Goal: Information Seeking & Learning: Learn about a topic

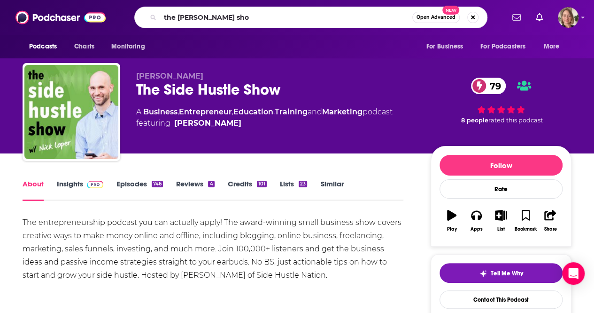
type input "the russell burnson show"
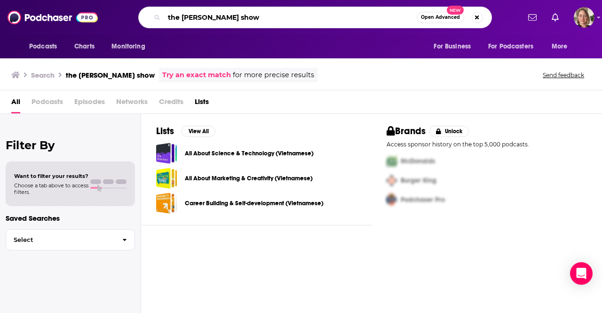
click at [220, 19] on input "the russell burnson show" at bounding box center [290, 17] width 252 height 15
type input "the russell brunson show"
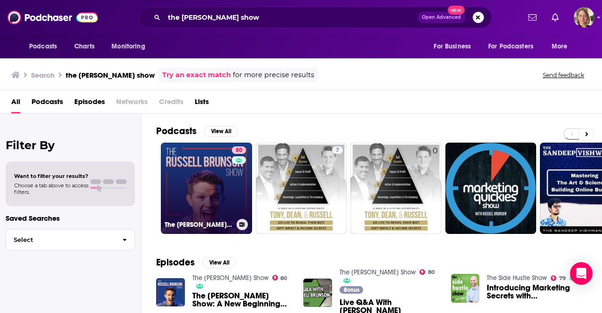
click at [224, 192] on link "80 The Russell Brunson Show" at bounding box center [206, 187] width 91 height 91
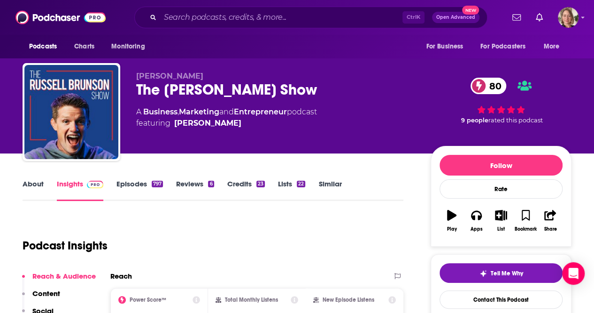
click at [39, 181] on link "About" at bounding box center [33, 190] width 21 height 22
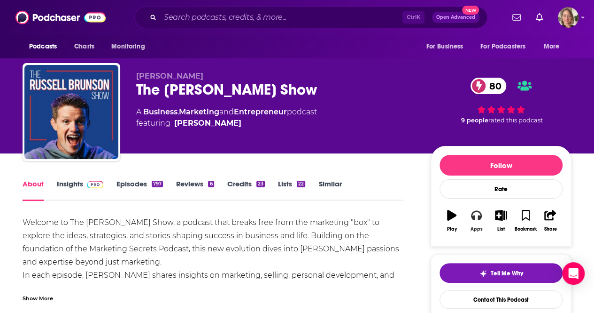
click at [477, 227] on div "Apps" at bounding box center [477, 229] width 12 height 6
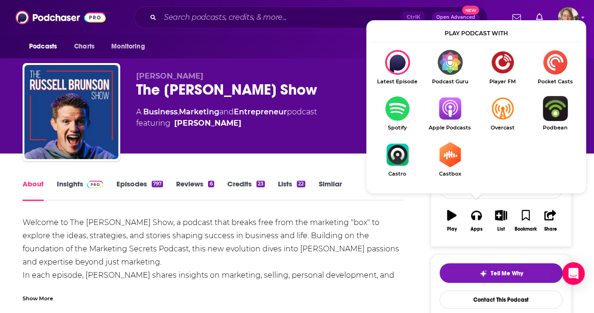
click at [452, 114] on img "Show Listen On dropdown" at bounding box center [450, 108] width 53 height 25
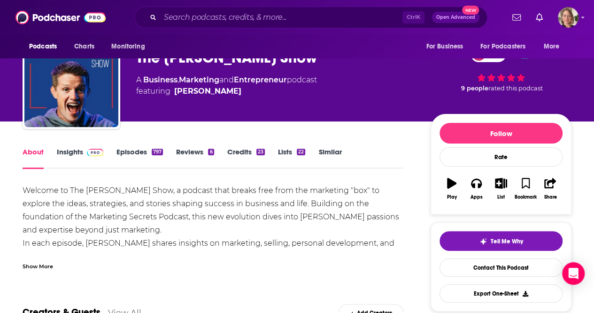
scroll to position [47, 0]
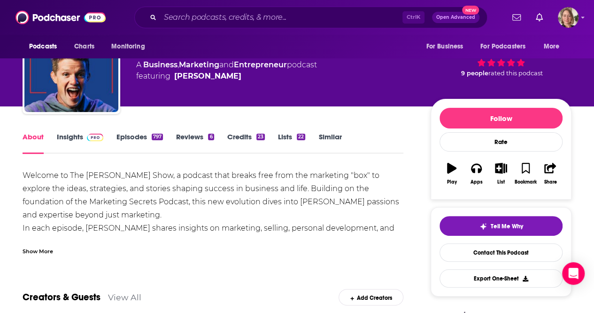
click at [74, 138] on link "Insights" at bounding box center [80, 143] width 47 height 22
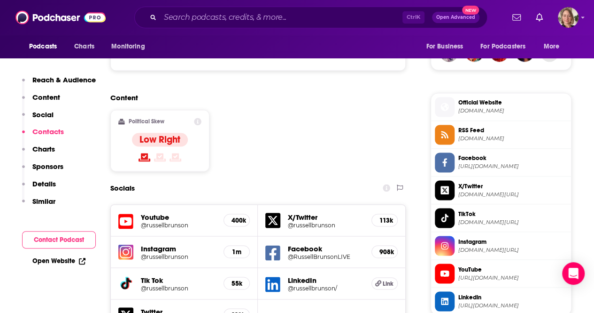
scroll to position [940, 0]
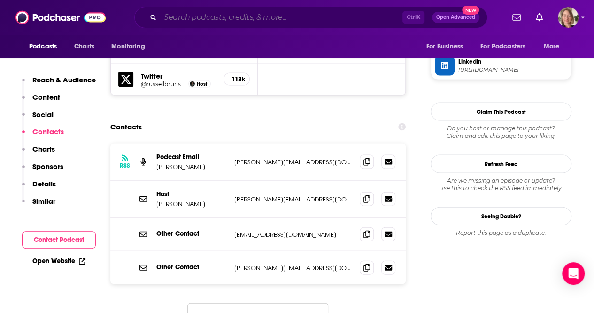
click at [249, 16] on input "Search podcasts, credits, & more..." at bounding box center [281, 17] width 242 height 15
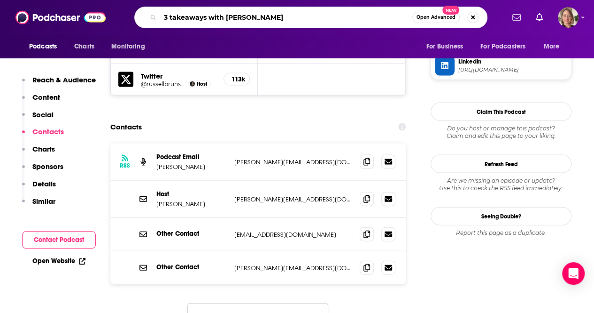
type input "3 takeaways with lynn thoman"
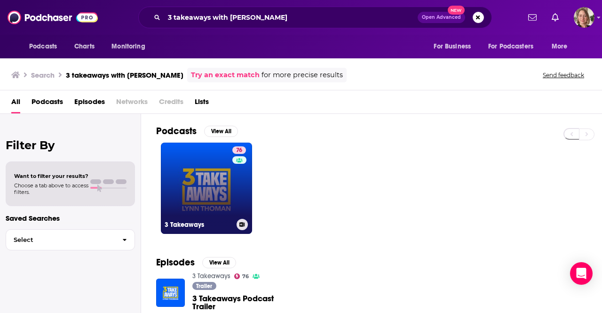
click at [221, 178] on link "76 3 Takeaways" at bounding box center [206, 187] width 91 height 91
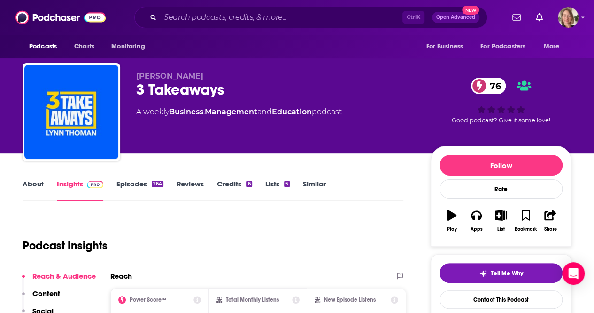
click at [32, 183] on link "About" at bounding box center [33, 190] width 21 height 22
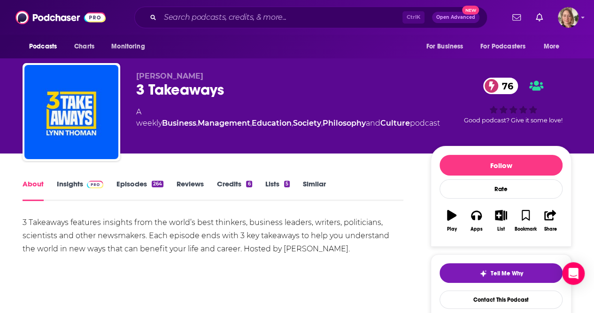
scroll to position [47, 0]
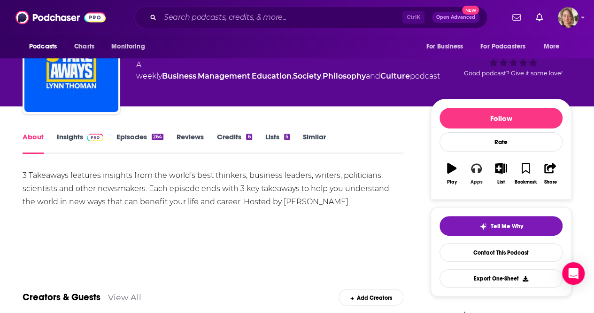
click at [478, 177] on button "Apps" at bounding box center [476, 173] width 24 height 34
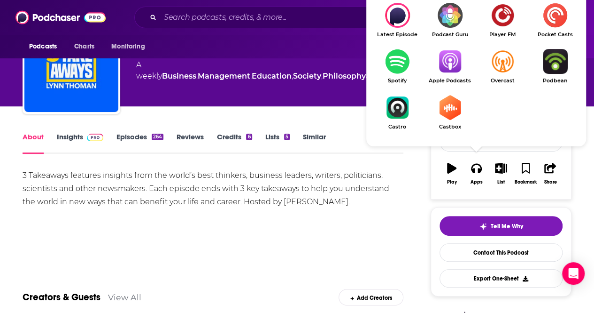
click at [452, 77] on link "Apple Podcasts" at bounding box center [450, 66] width 53 height 35
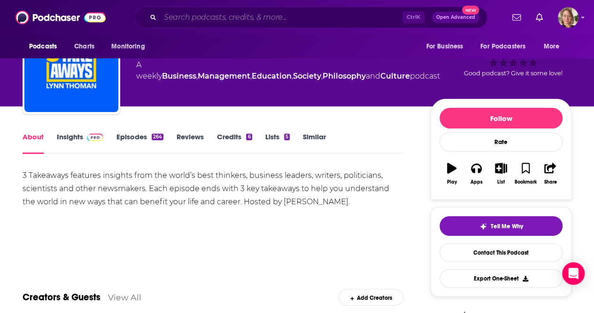
click at [181, 19] on input "Search podcasts, credits, & more..." at bounding box center [281, 17] width 242 height 15
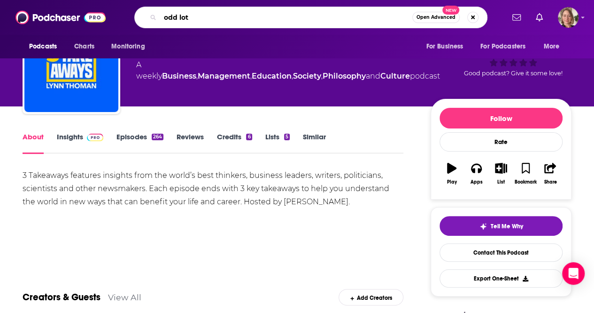
type input "odd lots"
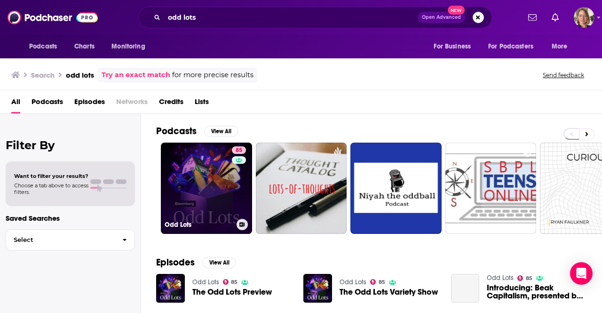
click at [222, 165] on link "85 Odd Lots" at bounding box center [206, 187] width 91 height 91
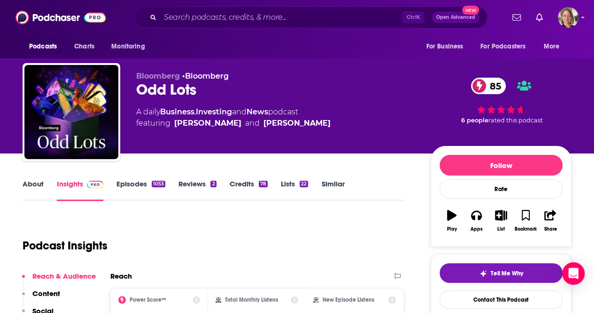
click at [39, 182] on link "About" at bounding box center [33, 190] width 21 height 22
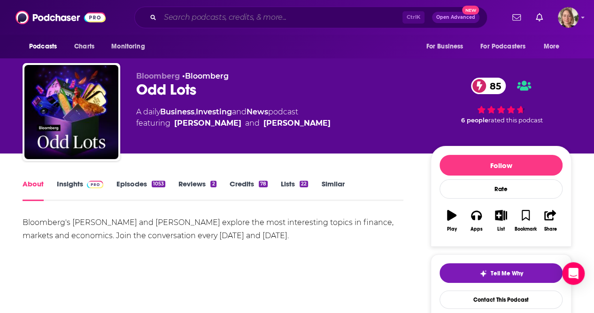
click at [251, 16] on input "Search podcasts, credits, & more..." at bounding box center [281, 17] width 242 height 15
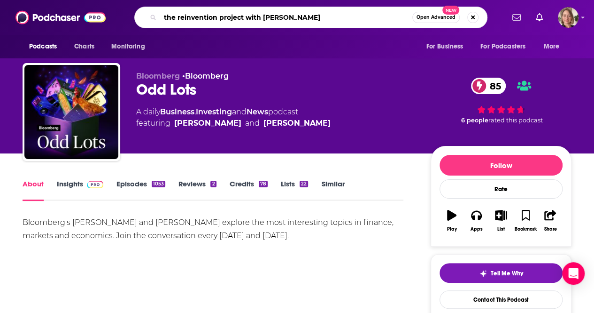
type input "the reinvention project with jim rome"
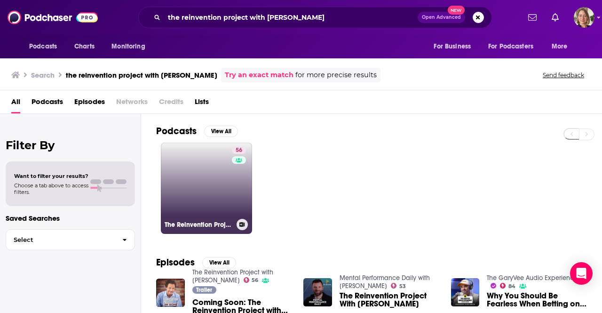
click at [200, 174] on link "56 The Reinvention Project with Jim Rome" at bounding box center [206, 187] width 91 height 91
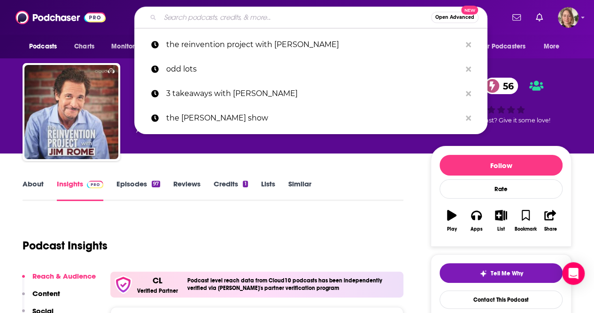
click at [271, 17] on input "Search podcasts, credits, & more..." at bounding box center [295, 17] width 271 height 15
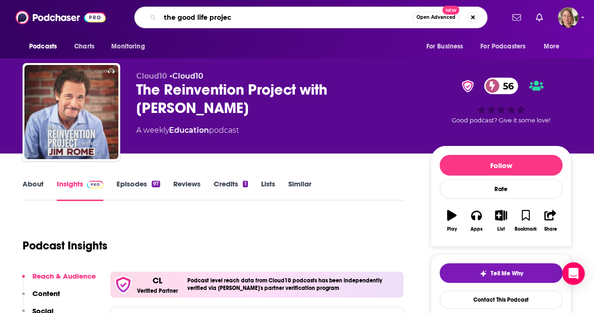
type input "the good life project"
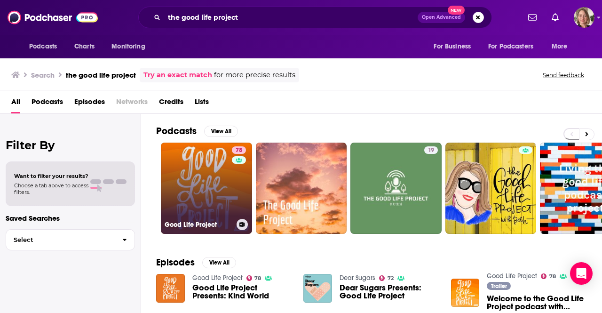
click at [208, 198] on link "78 Good Life Project" at bounding box center [206, 187] width 91 height 91
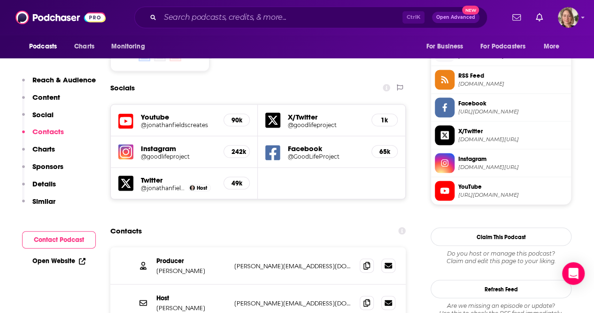
scroll to position [940, 0]
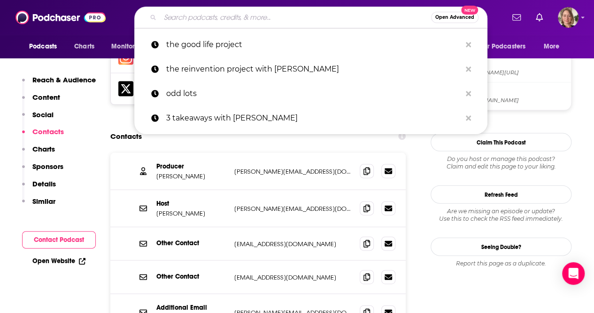
click at [261, 11] on input "Search podcasts, credits, & more..." at bounding box center [295, 17] width 271 height 15
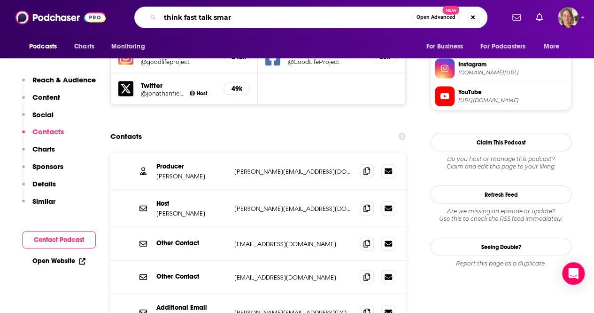
type input "think fast talk smart"
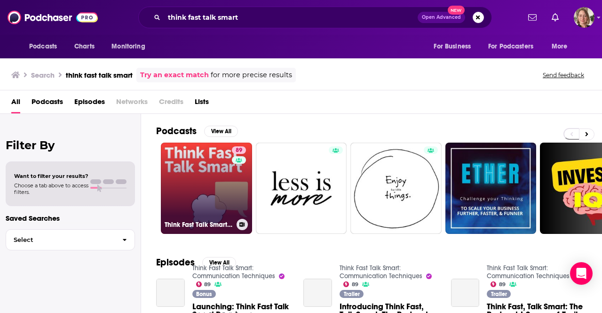
click at [226, 172] on link "89 Think Fast Talk Smart: Communication Techniques" at bounding box center [206, 187] width 91 height 91
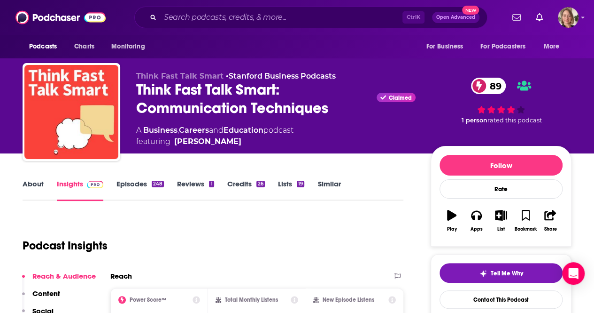
click at [30, 188] on link "About" at bounding box center [33, 190] width 21 height 22
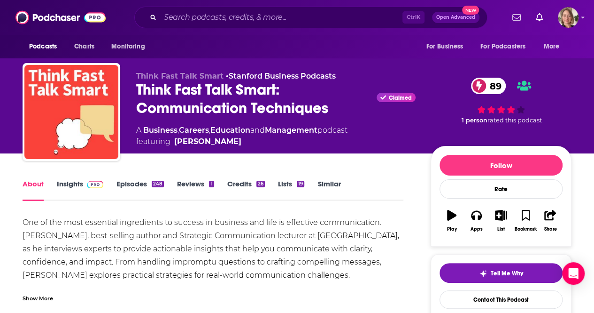
scroll to position [47, 0]
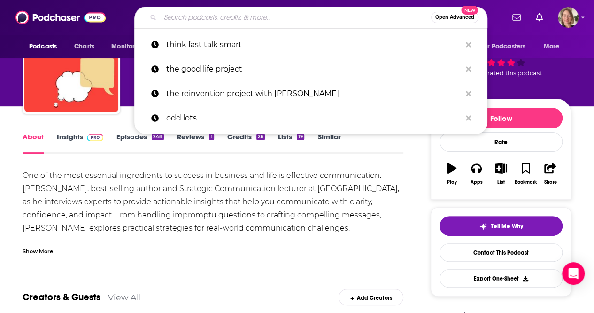
click at [228, 19] on input "Search podcasts, credits, & more..." at bounding box center [295, 17] width 271 height 15
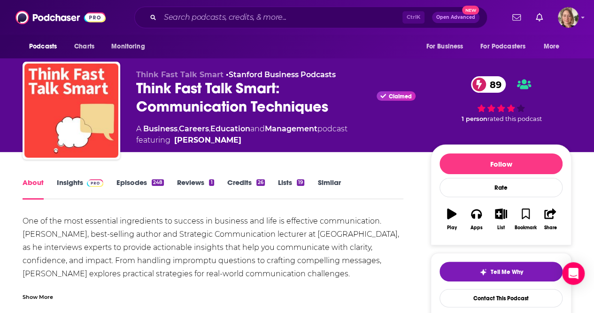
scroll to position [0, 0]
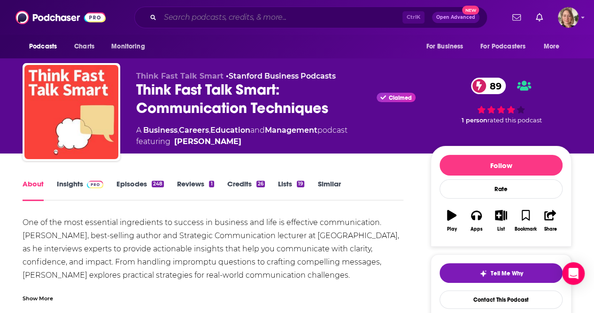
click at [214, 23] on input "Search podcasts, credits, & more..." at bounding box center [281, 17] width 242 height 15
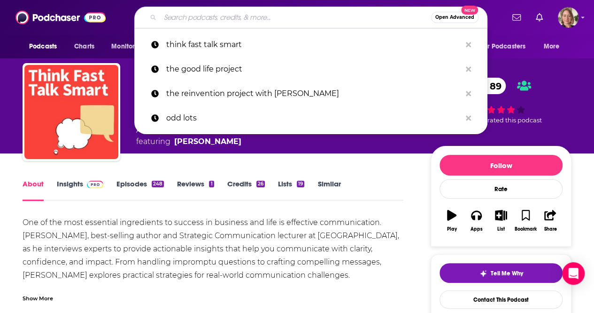
click at [61, 184] on link "Insights" at bounding box center [80, 190] width 47 height 22
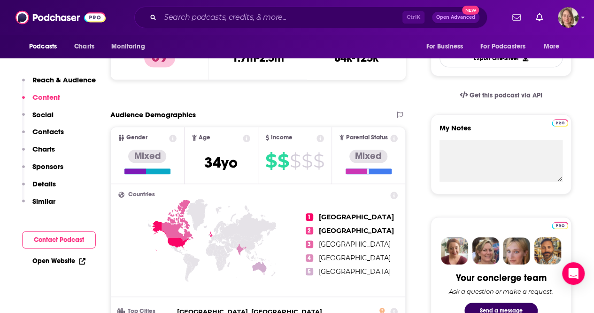
scroll to position [188, 0]
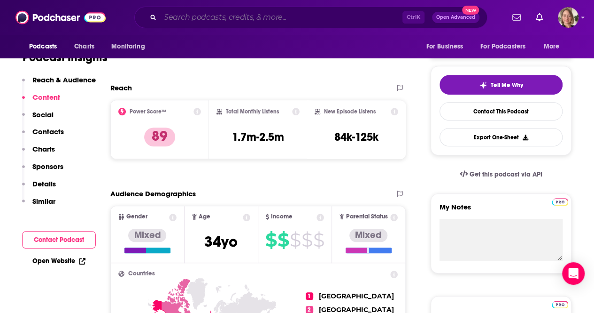
click at [189, 19] on input "Search podcasts, credits, & more..." at bounding box center [281, 17] width 242 height 15
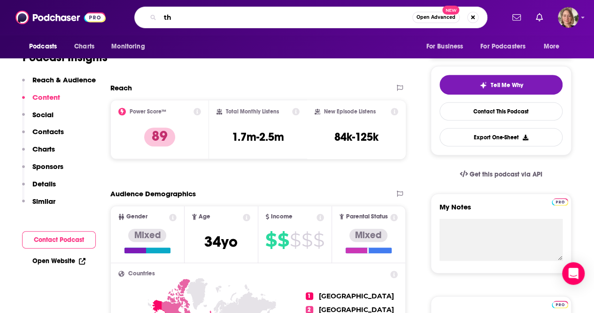
type input "t"
type input "conversations with tyler"
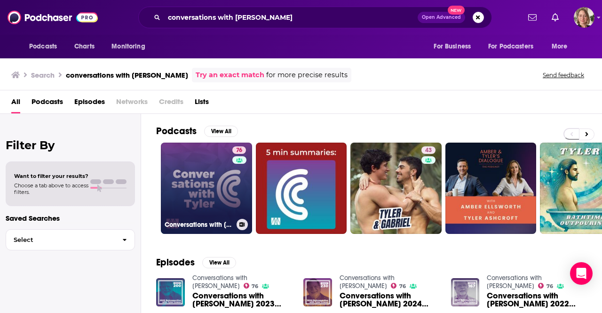
click at [216, 179] on link "76 Conversations with Tyler" at bounding box center [206, 187] width 91 height 91
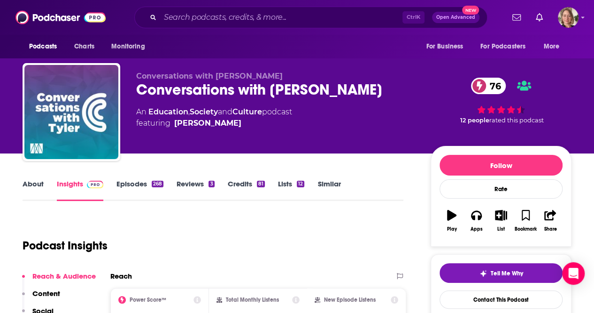
click at [26, 188] on link "About" at bounding box center [33, 190] width 21 height 22
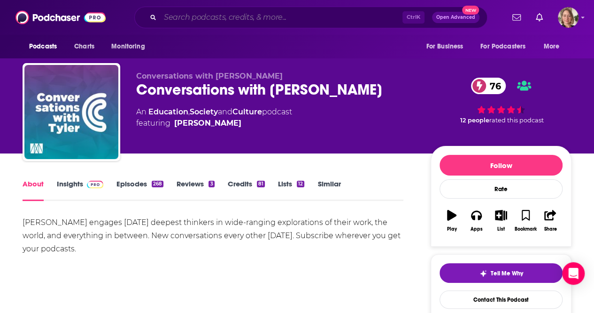
click at [248, 20] on input "Search podcasts, credits, & more..." at bounding box center [281, 17] width 242 height 15
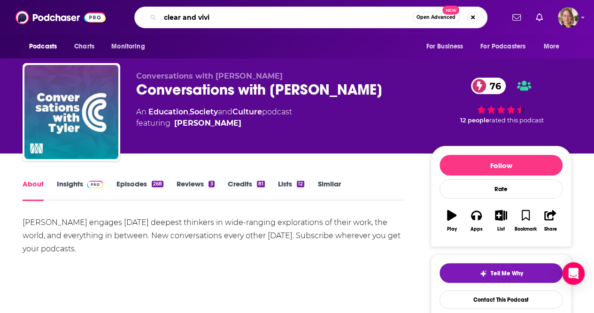
type input "clear and vivid"
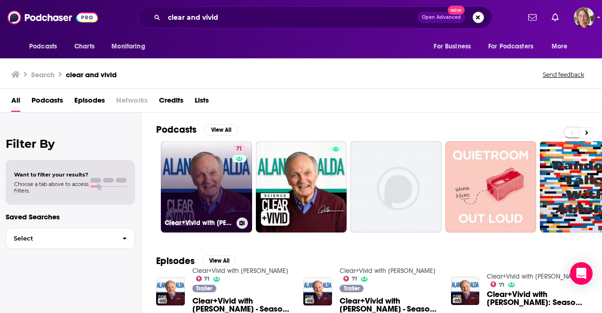
click at [217, 177] on link "71 Clear+Vivid with Alan Alda" at bounding box center [206, 186] width 91 height 91
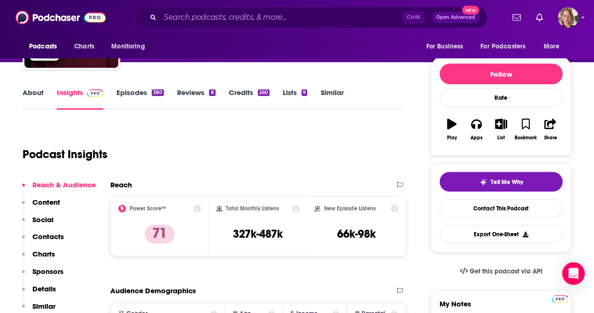
scroll to position [47, 0]
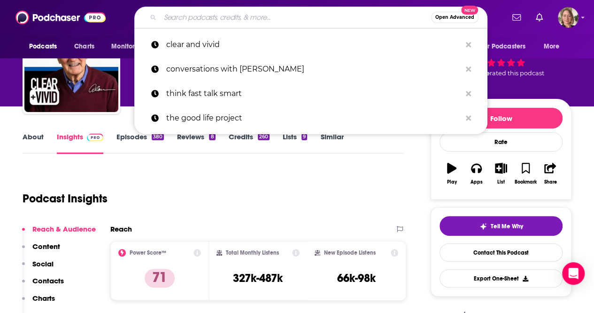
click at [229, 24] on input "Search podcasts, credits, & more..." at bounding box center [295, 17] width 271 height 15
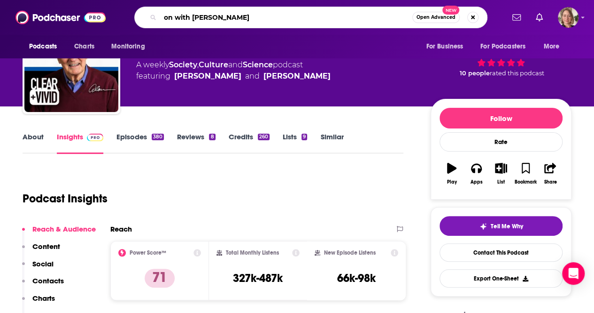
type input "on with kara swisher"
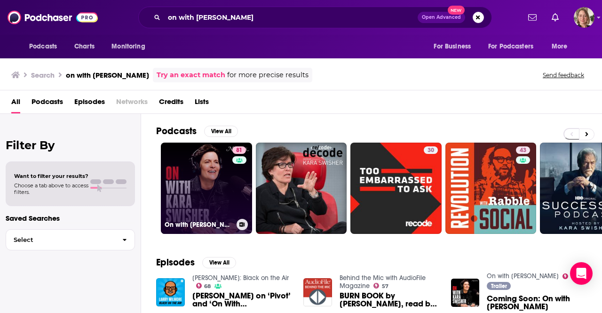
click at [203, 183] on link "81 On with Kara Swisher" at bounding box center [206, 187] width 91 height 91
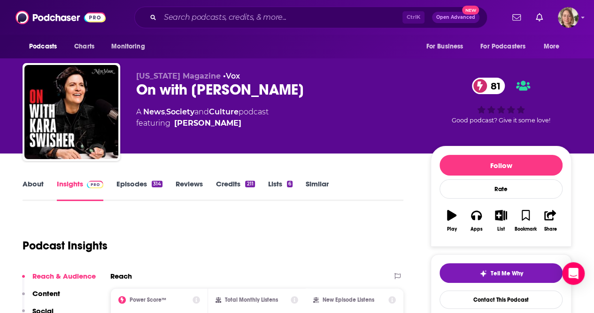
click at [26, 182] on link "About" at bounding box center [33, 190] width 21 height 22
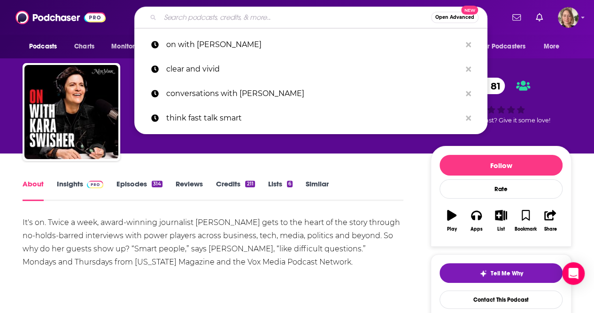
click at [261, 21] on input "Search podcasts, credits, & more..." at bounding box center [295, 17] width 271 height 15
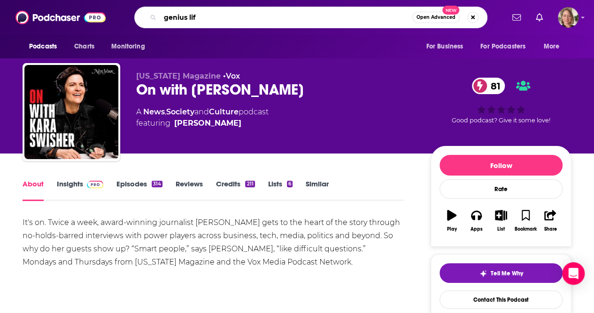
type input "genius life"
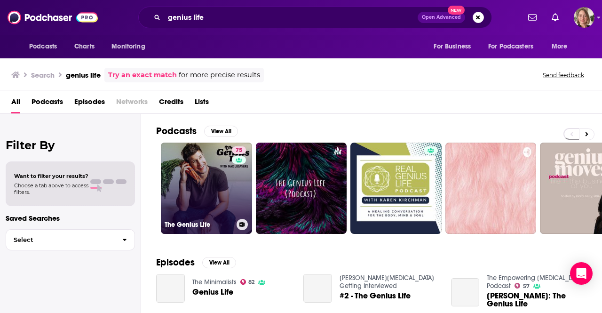
click at [226, 175] on link "75 The Genius Life" at bounding box center [206, 187] width 91 height 91
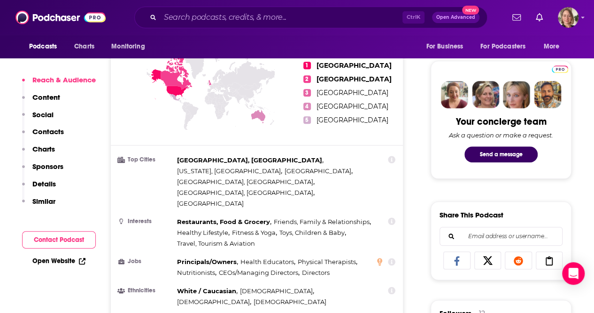
scroll to position [188, 0]
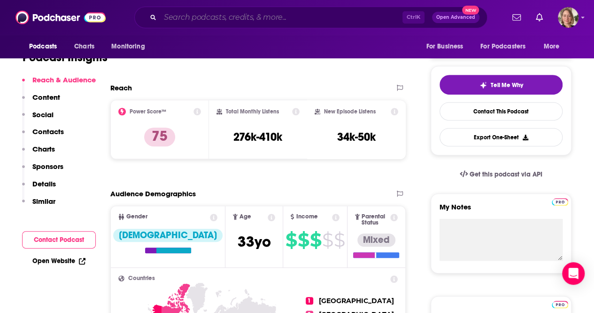
click at [276, 19] on input "Search podcasts, credits, & more..." at bounding box center [281, 17] width 242 height 15
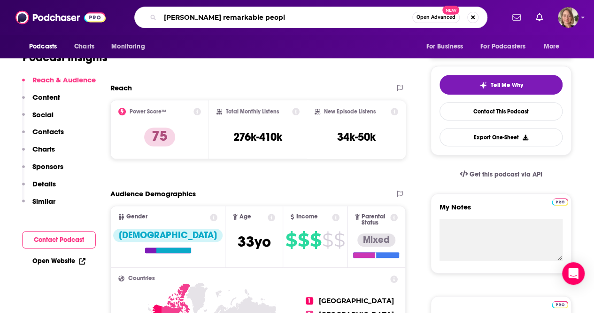
type input "guy kawasaki's remarkable people"
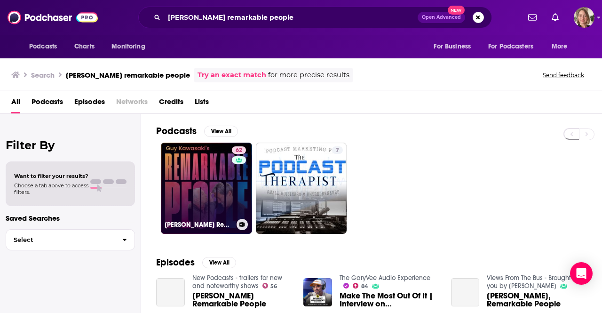
click at [239, 185] on div "62" at bounding box center [240, 182] width 16 height 72
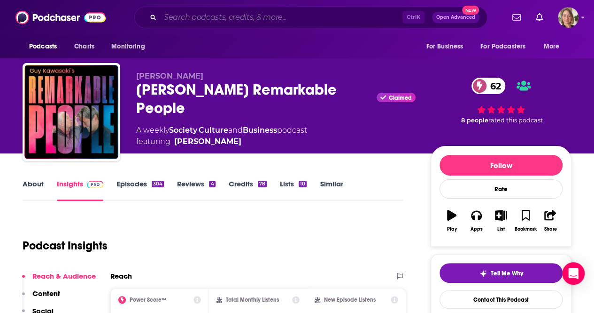
click at [276, 18] on input "Search podcasts, credits, & more..." at bounding box center [281, 17] width 242 height 15
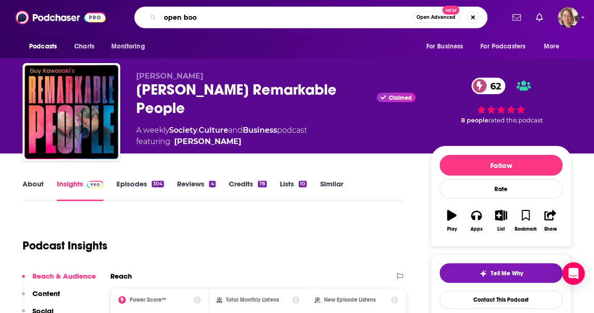
type input "open book"
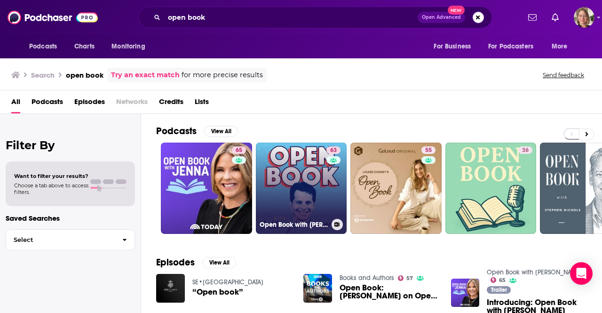
click at [305, 179] on link "63 Open Book with Anthony Scaramucci" at bounding box center [301, 187] width 91 height 91
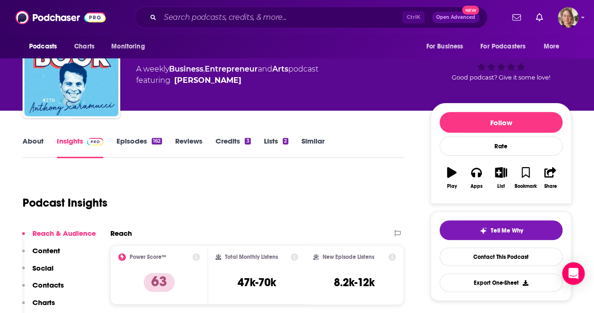
scroll to position [47, 0]
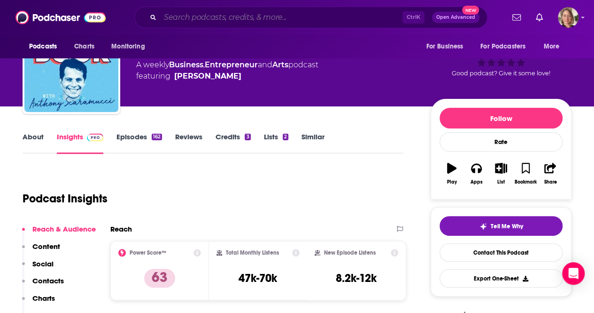
click at [221, 18] on input "Search podcasts, credits, & more..." at bounding box center [281, 17] width 242 height 15
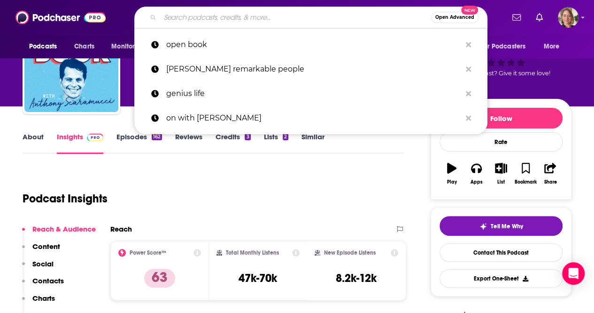
click at [221, 18] on input "Search podcasts, credits, & more..." at bounding box center [295, 17] width 271 height 15
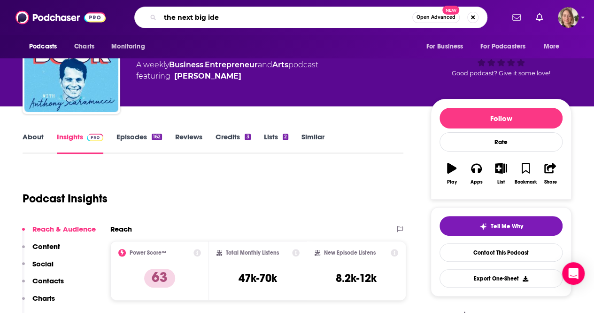
type input "the next big idea"
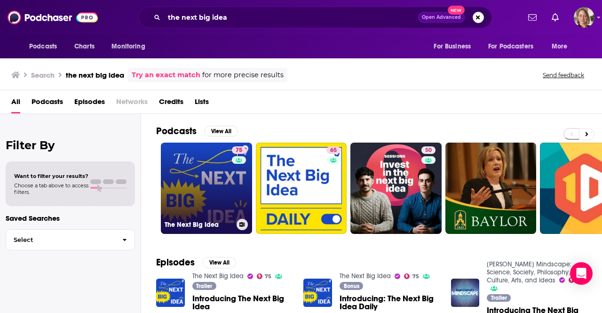
click at [218, 201] on link "75 The Next Big Idea" at bounding box center [206, 187] width 91 height 91
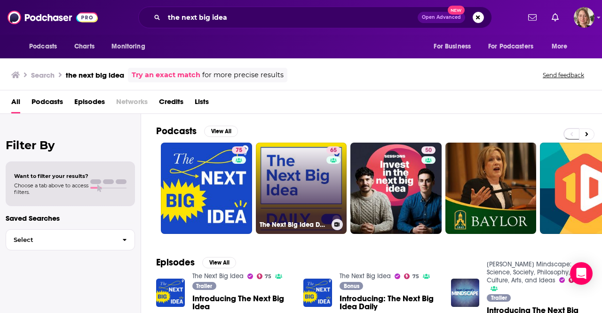
click at [309, 213] on link "65 The Next Big Idea Daily" at bounding box center [301, 187] width 91 height 91
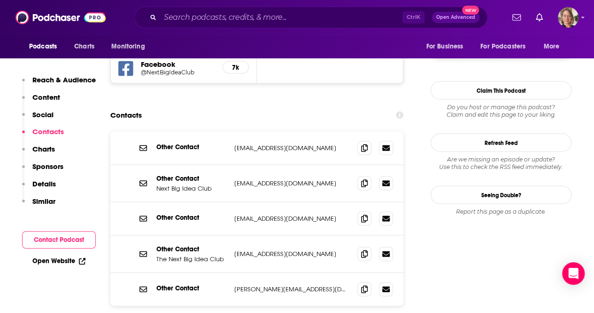
scroll to position [893, 0]
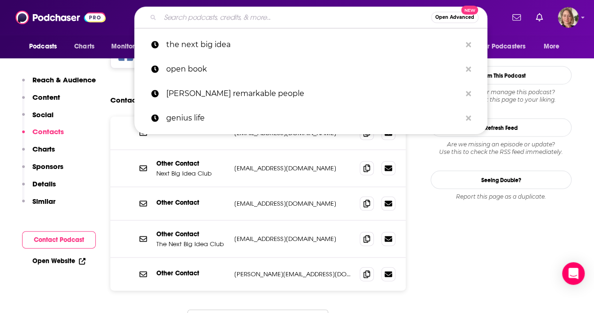
click at [279, 12] on input "Search podcasts, credits, & more..." at bounding box center [295, 17] width 271 height 15
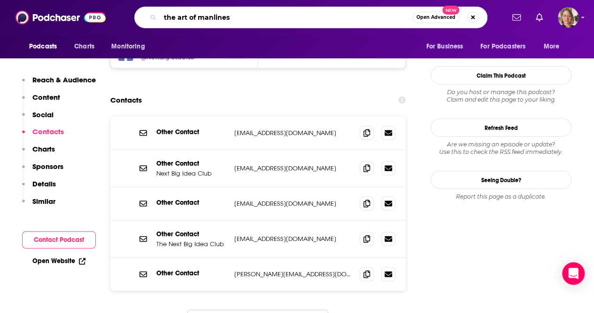
type input "the art of manliness"
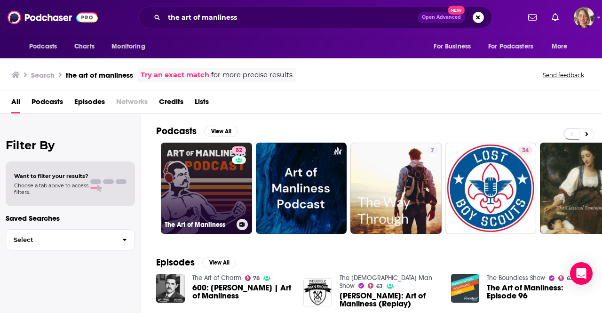
click at [211, 183] on link "82 The Art of Manliness" at bounding box center [206, 187] width 91 height 91
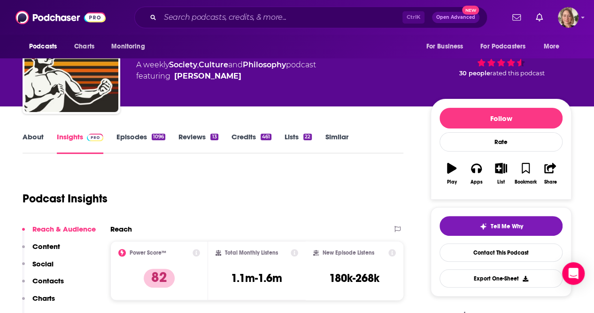
scroll to position [94, 0]
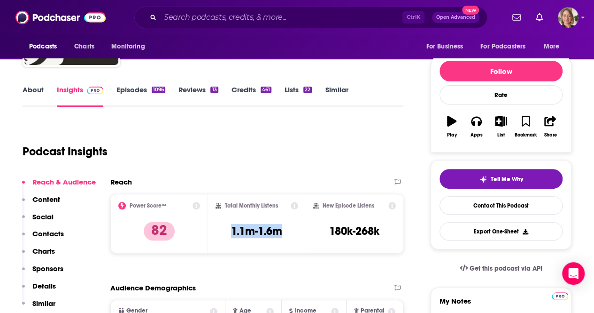
drag, startPoint x: 284, startPoint y: 229, endPoint x: 227, endPoint y: 229, distance: 56.4
click at [227, 229] on div "Total Monthly Listens 1.1m-1.6m" at bounding box center [257, 223] width 83 height 43
copy h3 "1.1m-1.6m"
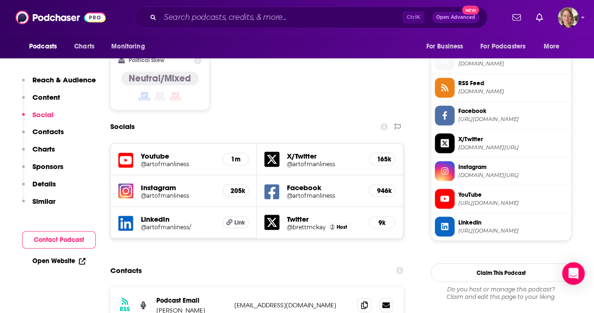
scroll to position [844, 0]
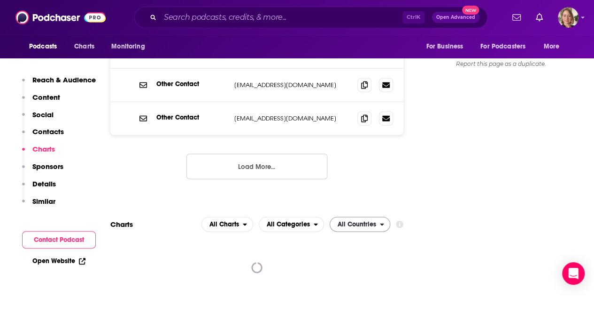
scroll to position [1128, 0]
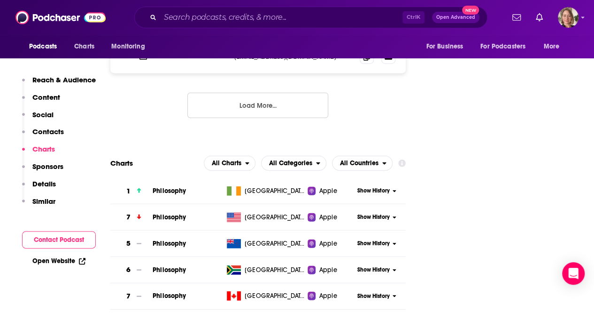
scroll to position [1169, 0]
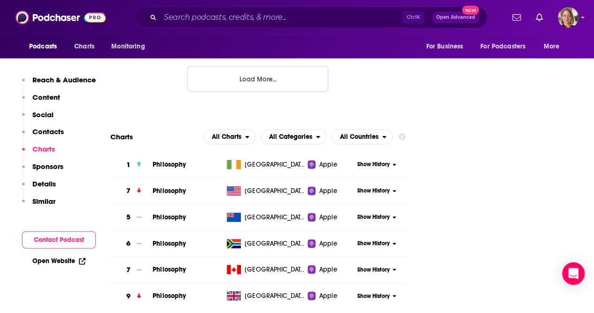
drag, startPoint x: 266, startPoint y: 274, endPoint x: 338, endPoint y: 239, distance: 79.9
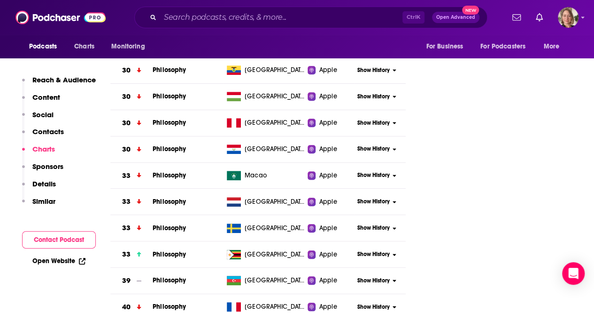
scroll to position [3942, 0]
